Goal: Information Seeking & Learning: Learn about a topic

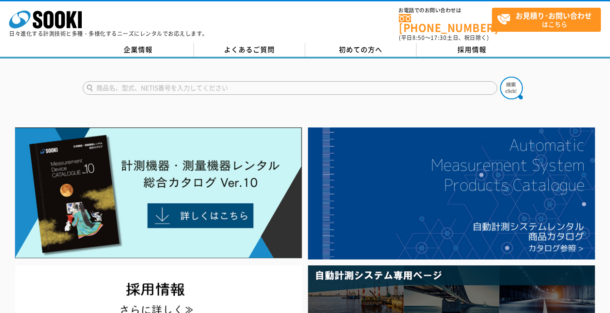
click at [208, 82] on input "text" at bounding box center [290, 88] width 415 height 14
type input "h"
type input "ハンディーGPS"
click at [500, 77] on button at bounding box center [511, 88] width 23 height 23
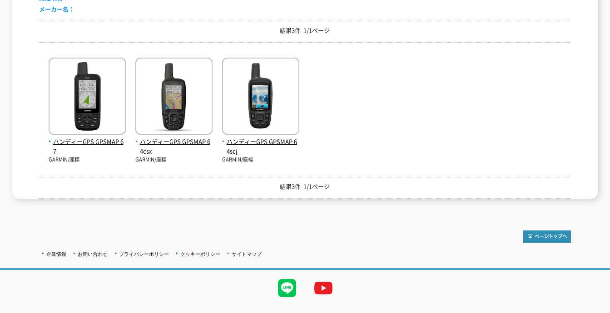
scroll to position [205, 0]
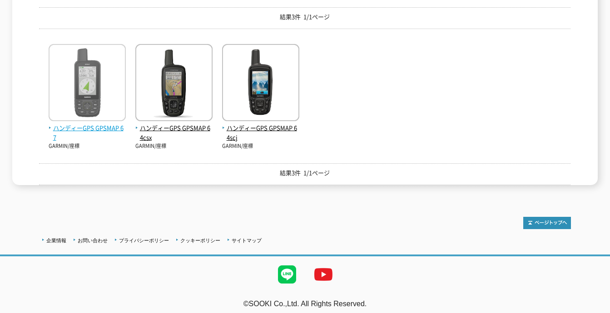
click at [119, 125] on span "ハンディーGPS GPSMAP 67" at bounding box center [87, 133] width 77 height 19
